Goal: Find contact information: Find contact information

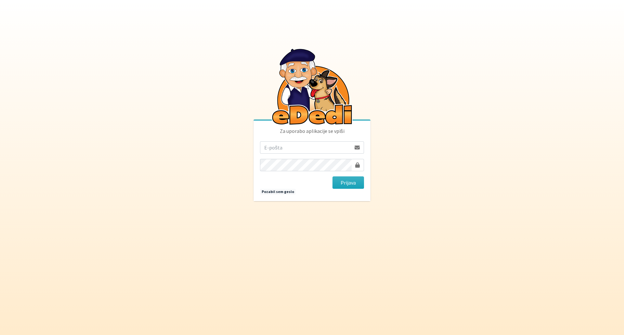
click at [310, 142] on input "email" at bounding box center [305, 147] width 91 height 12
type input "[EMAIL_ADDRESS][DOMAIN_NAME]"
click at [344, 183] on button "Prijava" at bounding box center [348, 182] width 32 height 12
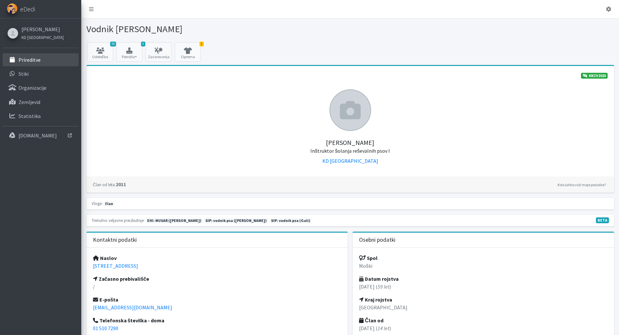
click at [30, 58] on p "Prireditve" at bounding box center [30, 60] width 22 height 6
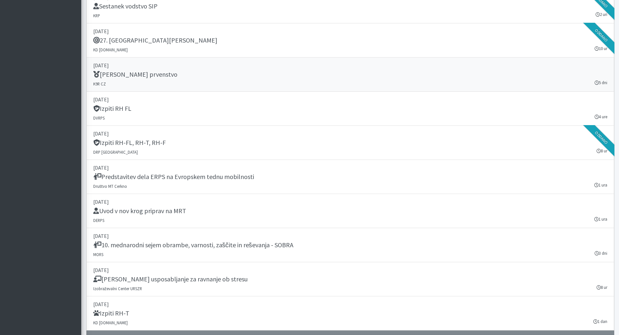
scroll to position [910, 0]
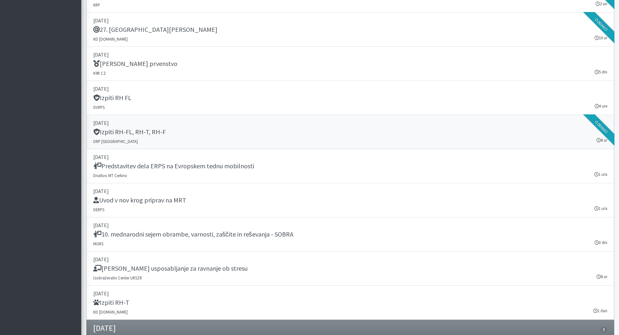
click at [162, 135] on h5 "Izpiti RH-FL, RH-T, RH-F" at bounding box center [129, 132] width 72 height 8
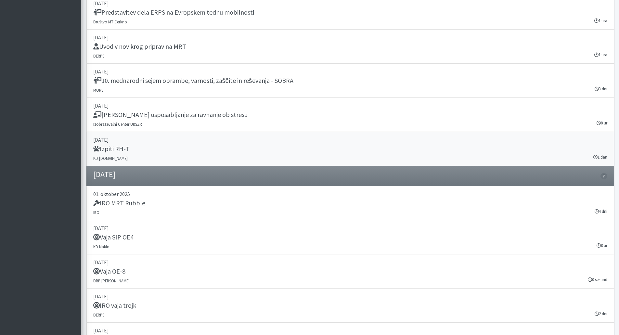
scroll to position [1061, 0]
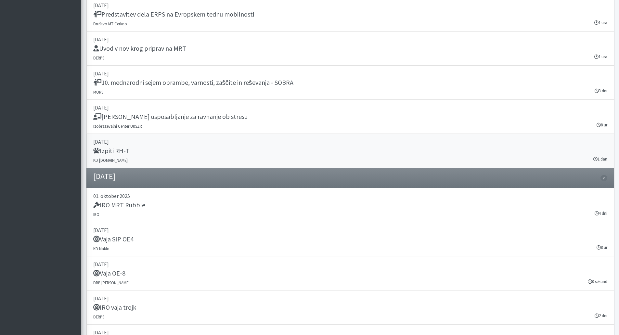
click at [118, 151] on h5 "Izpiti RH-T" at bounding box center [111, 151] width 36 height 8
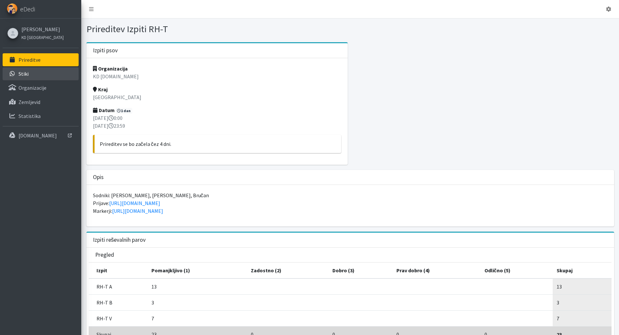
click at [26, 75] on p "Stiki" at bounding box center [24, 74] width 10 height 6
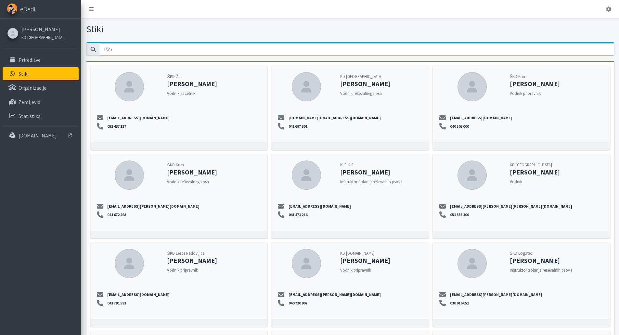
click at [138, 51] on input "email" at bounding box center [357, 49] width 514 height 12
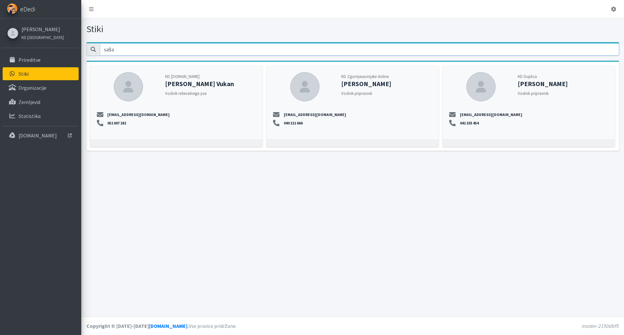
type input "saša"
